Goal: Transaction & Acquisition: Subscribe to service/newsletter

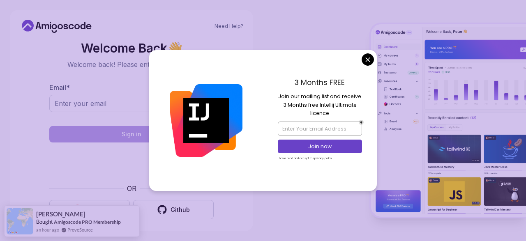
click at [368, 62] on body "Need Help? Welcome Back 👋 Welcome back! Please enter your details. Email * Sign…" at bounding box center [263, 120] width 526 height 241
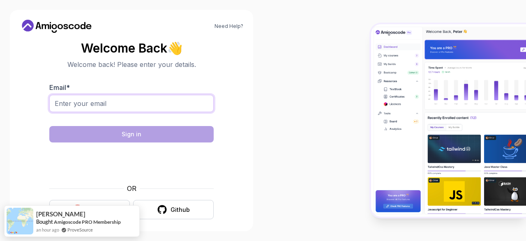
click at [143, 105] on input "Email *" at bounding box center [131, 103] width 164 height 17
type input "mmbehiclayton@gmail.com"
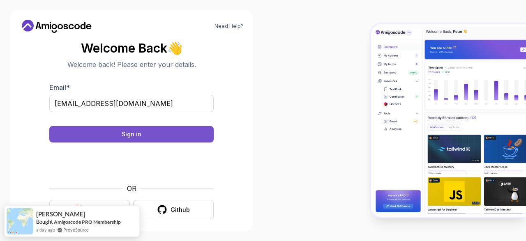
click at [146, 132] on button "Sign in" at bounding box center [131, 134] width 164 height 16
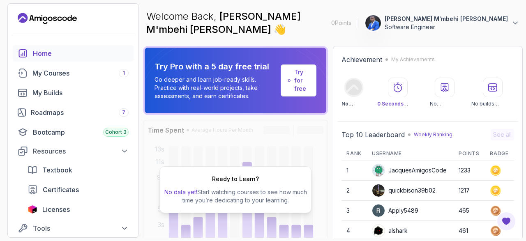
click at [243, 146] on div "Ready to Learn? No data yet! Start watching courses to see how much time you’re…" at bounding box center [235, 190] width 185 height 140
click at [69, 75] on div "My Courses 1" at bounding box center [80, 73] width 96 height 10
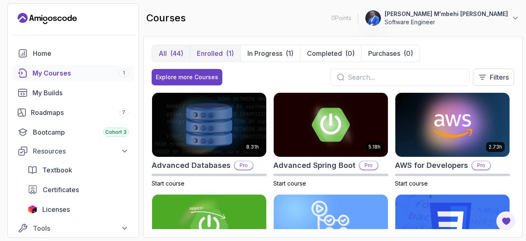
click at [220, 53] on p "Enrolled" at bounding box center [210, 53] width 26 height 10
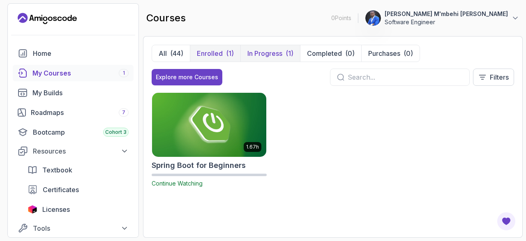
click at [276, 48] on button "In Progress (1)" at bounding box center [270, 53] width 60 height 16
click at [44, 131] on div "Bootcamp Cohort 3" at bounding box center [81, 132] width 96 height 10
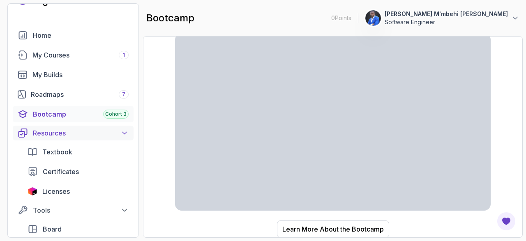
scroll to position [18, 0]
click at [60, 152] on span "Textbook" at bounding box center [57, 152] width 30 height 10
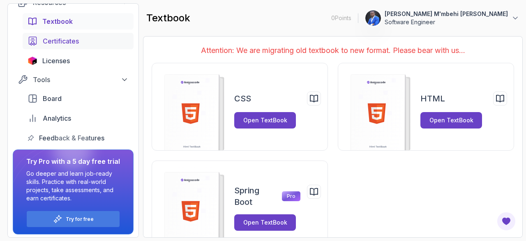
scroll to position [150, 0]
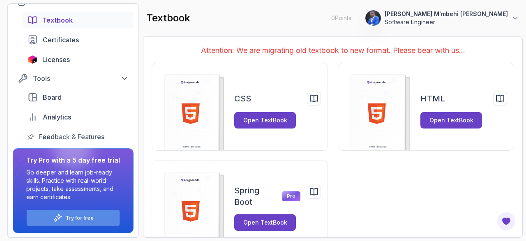
click at [72, 217] on p "Try for free" at bounding box center [80, 218] width 28 height 7
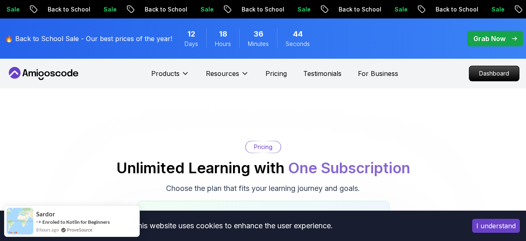
click at [498, 34] on p "Grab Now" at bounding box center [489, 39] width 32 height 10
click at [487, 41] on p "Grab Now" at bounding box center [489, 39] width 32 height 10
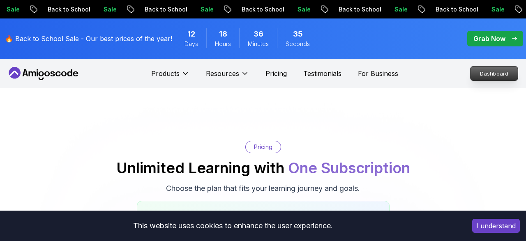
click at [487, 70] on p "Dashboard" at bounding box center [493, 74] width 47 height 14
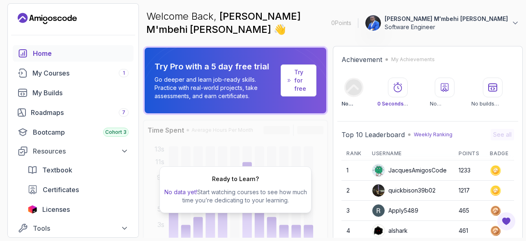
click at [303, 72] on p "Try for free" at bounding box center [301, 80] width 15 height 25
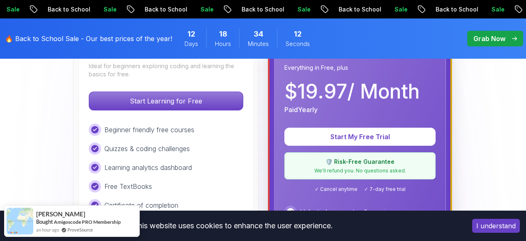
scroll to position [280, 0]
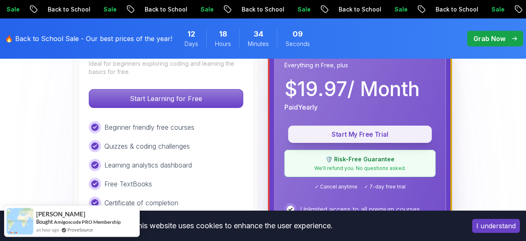
click at [370, 135] on p "Start My Free Trial" at bounding box center [359, 134] width 125 height 9
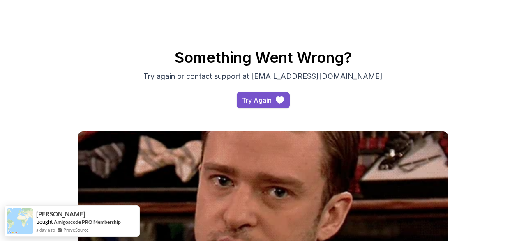
click at [260, 98] on div "Try Again" at bounding box center [256, 100] width 30 height 10
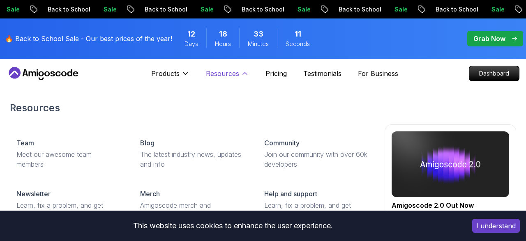
click at [237, 76] on p "Resources" at bounding box center [222, 74] width 33 height 10
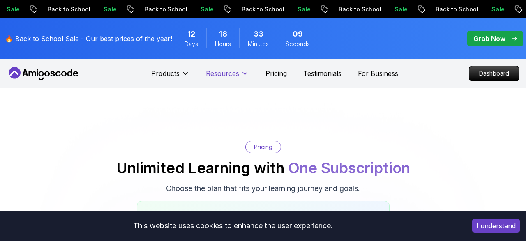
click at [237, 76] on p "Resources" at bounding box center [222, 74] width 33 height 10
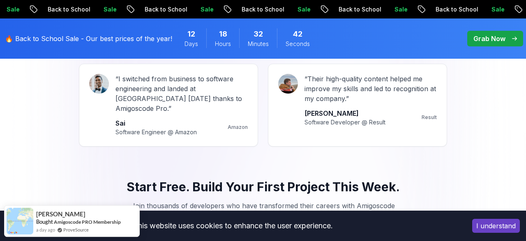
scroll to position [1080, 0]
